Goal: Task Accomplishment & Management: Manage account settings

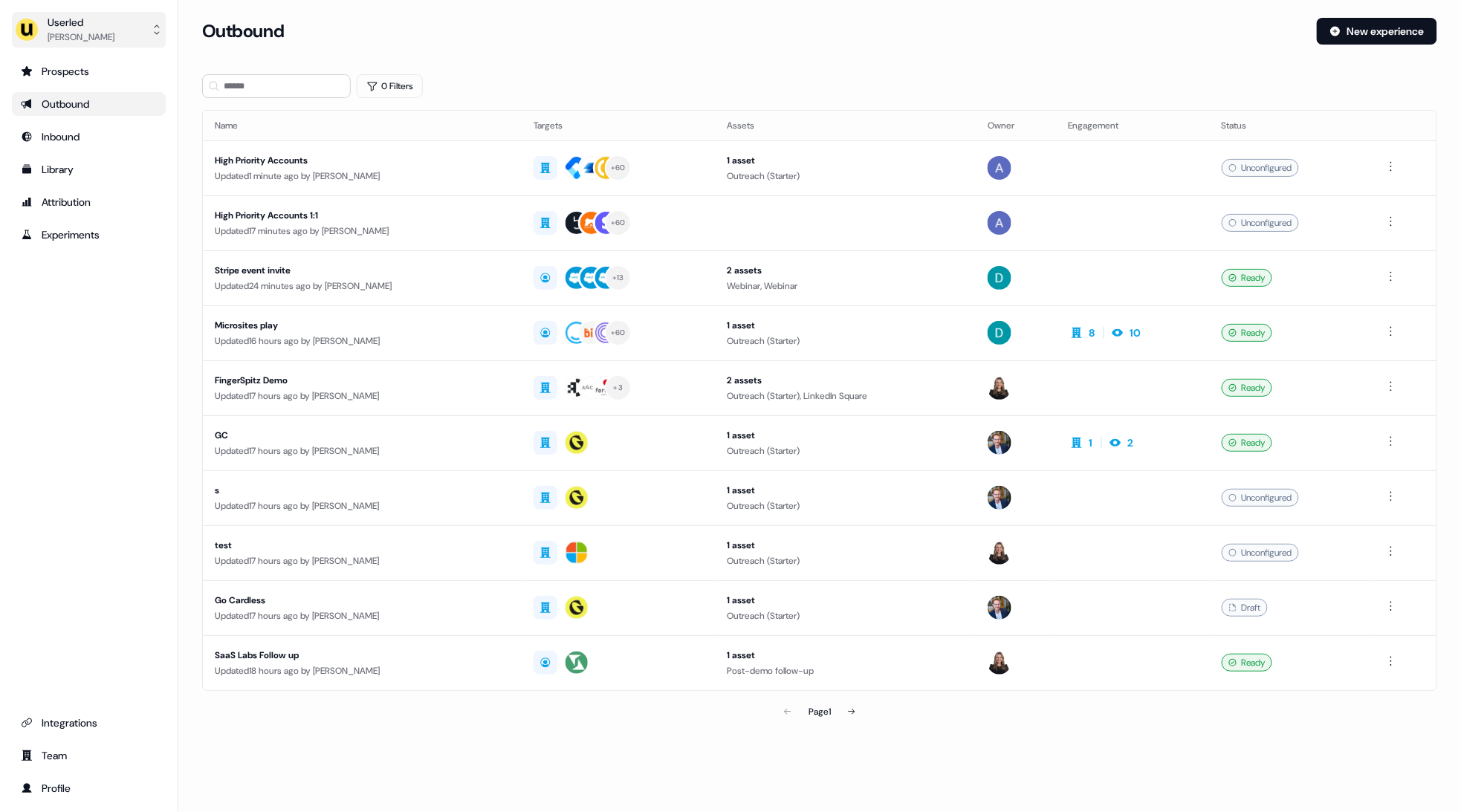
click at [104, 43] on div "[PERSON_NAME]" at bounding box center [81, 37] width 67 height 14
click at [101, 60] on div "Impersonate (Admin)" at bounding box center [88, 69] width 141 height 26
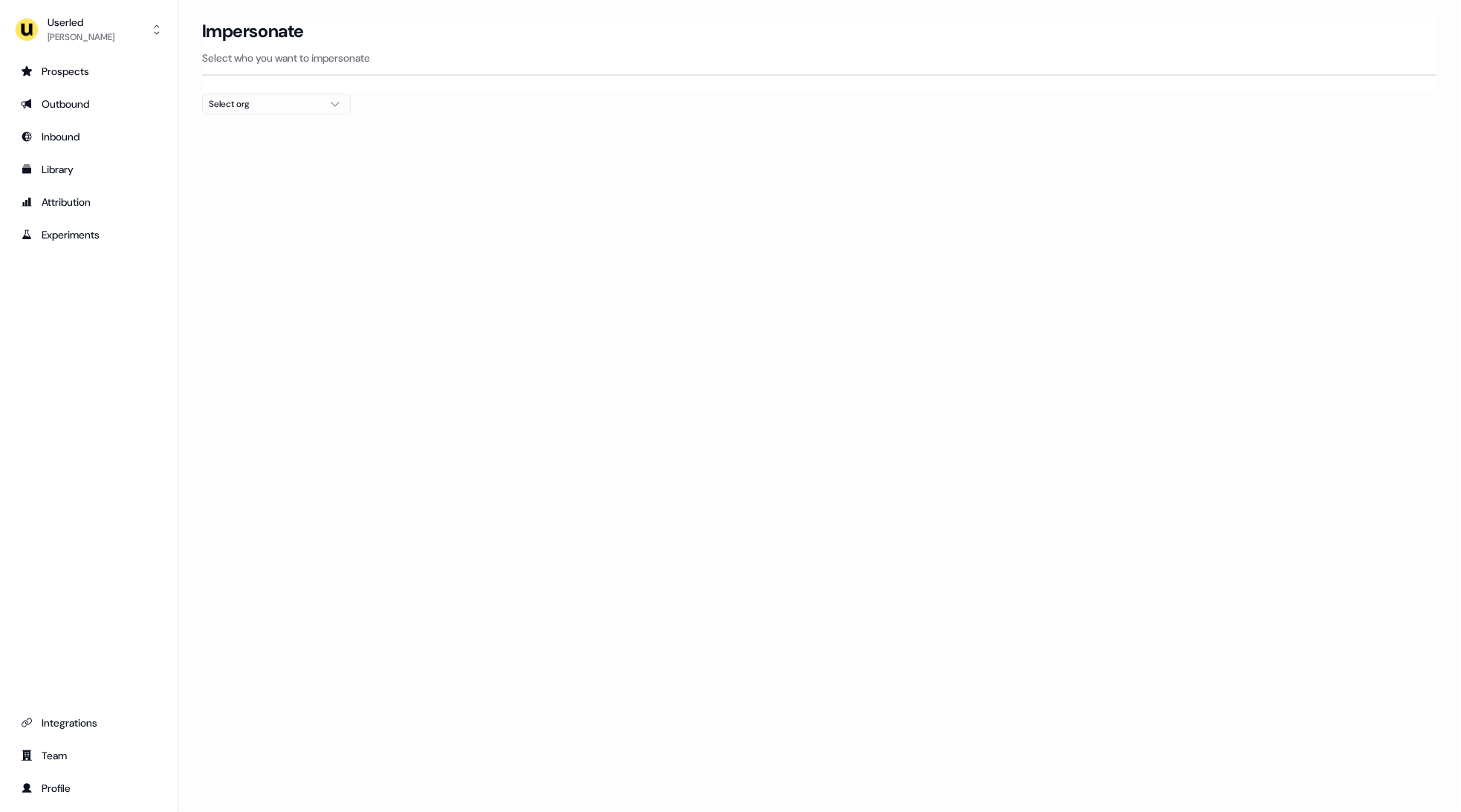
click at [275, 109] on div "Select org" at bounding box center [264, 104] width 111 height 14
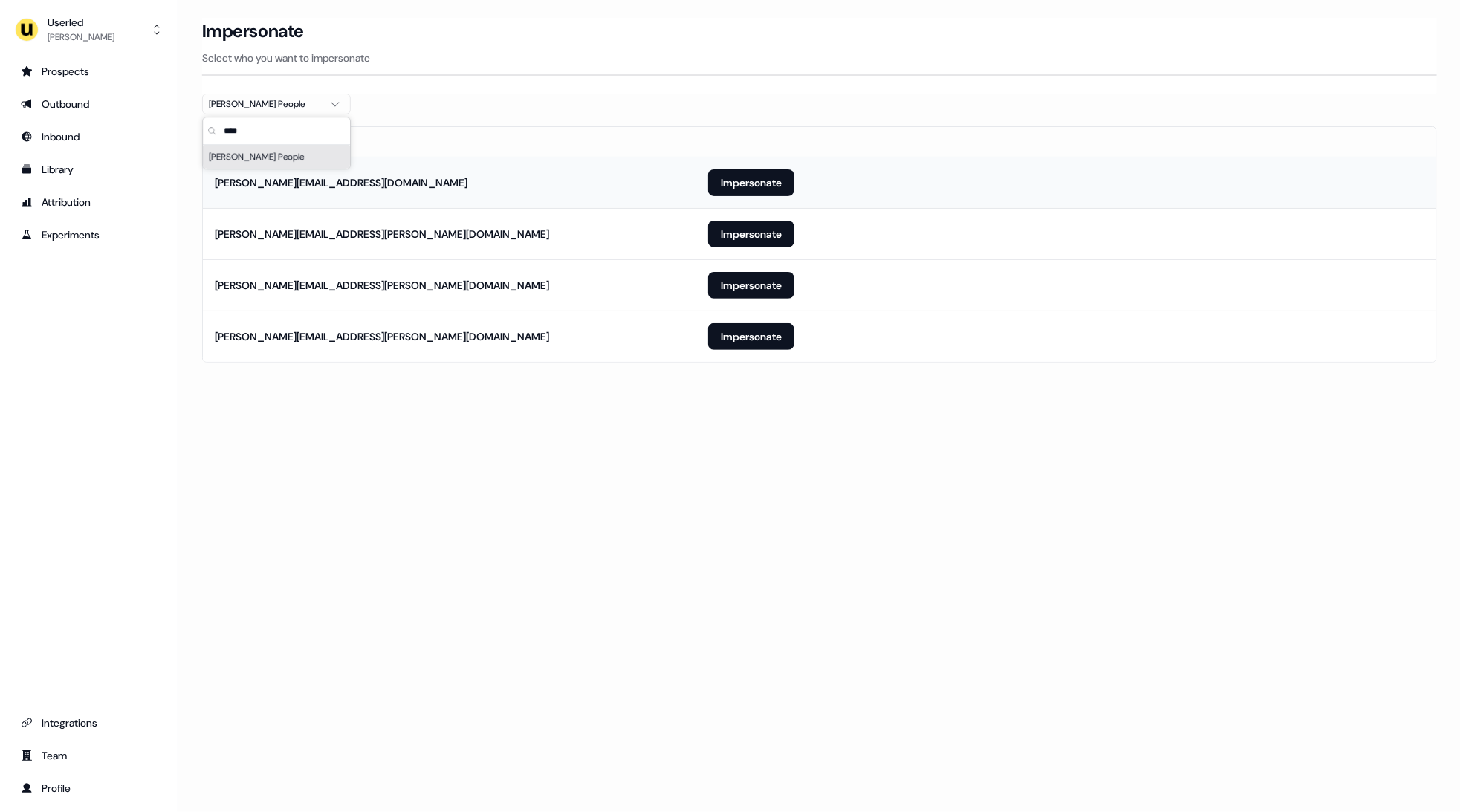
type input "****"
click at [561, 159] on td "[PERSON_NAME][EMAIL_ADDRESS][DOMAIN_NAME]" at bounding box center [450, 182] width 493 height 51
click at [758, 341] on button "Impersonate" at bounding box center [751, 336] width 86 height 26
click at [772, 428] on div "Loading... Impersonate Select who you want to impersonate [PERSON_NAME] People …" at bounding box center [820, 406] width 1283 height 812
